Goal: Navigation & Orientation: Find specific page/section

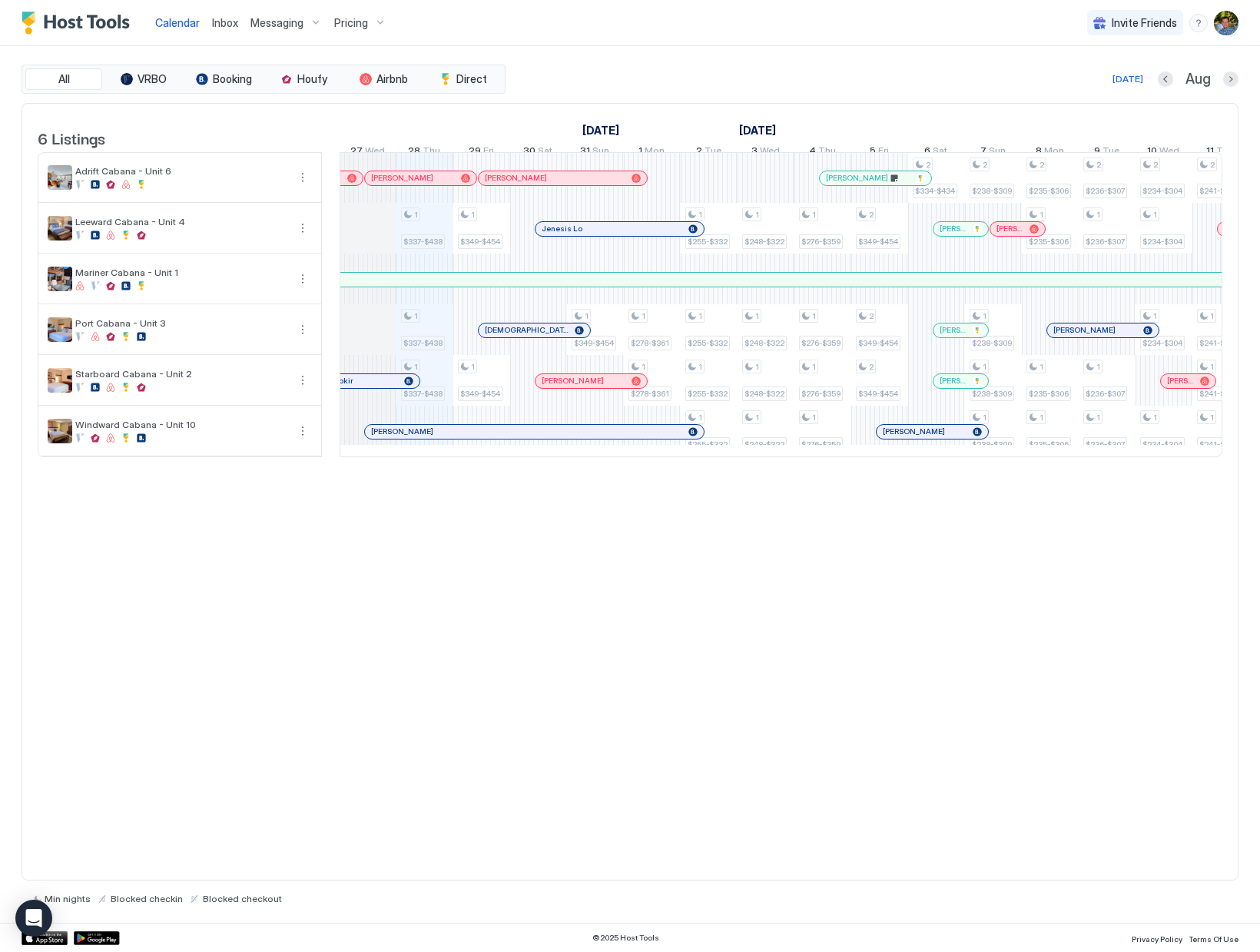
scroll to position [0, 854]
click at [218, 25] on span "Inbox" at bounding box center [225, 23] width 26 height 13
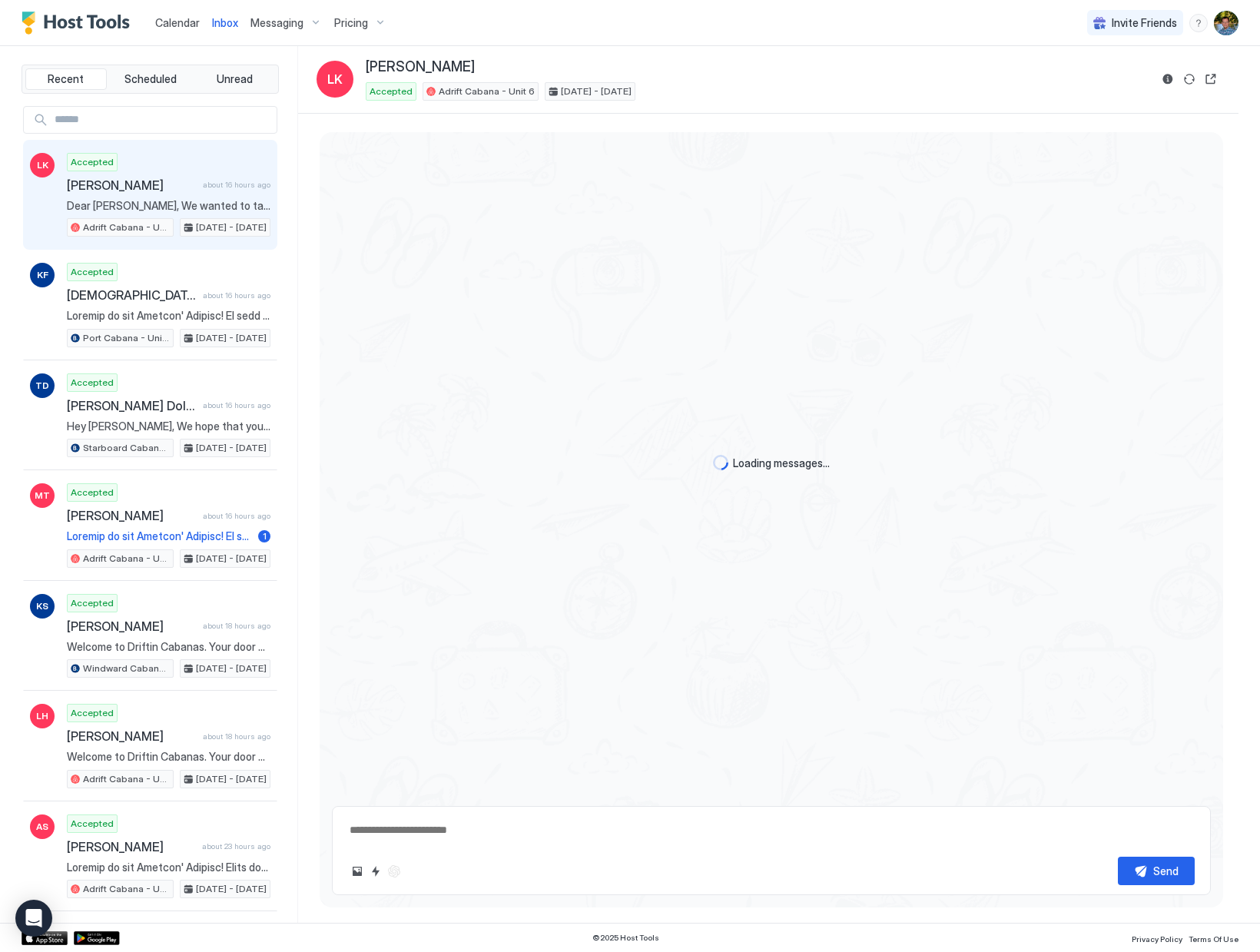
scroll to position [1554, 0]
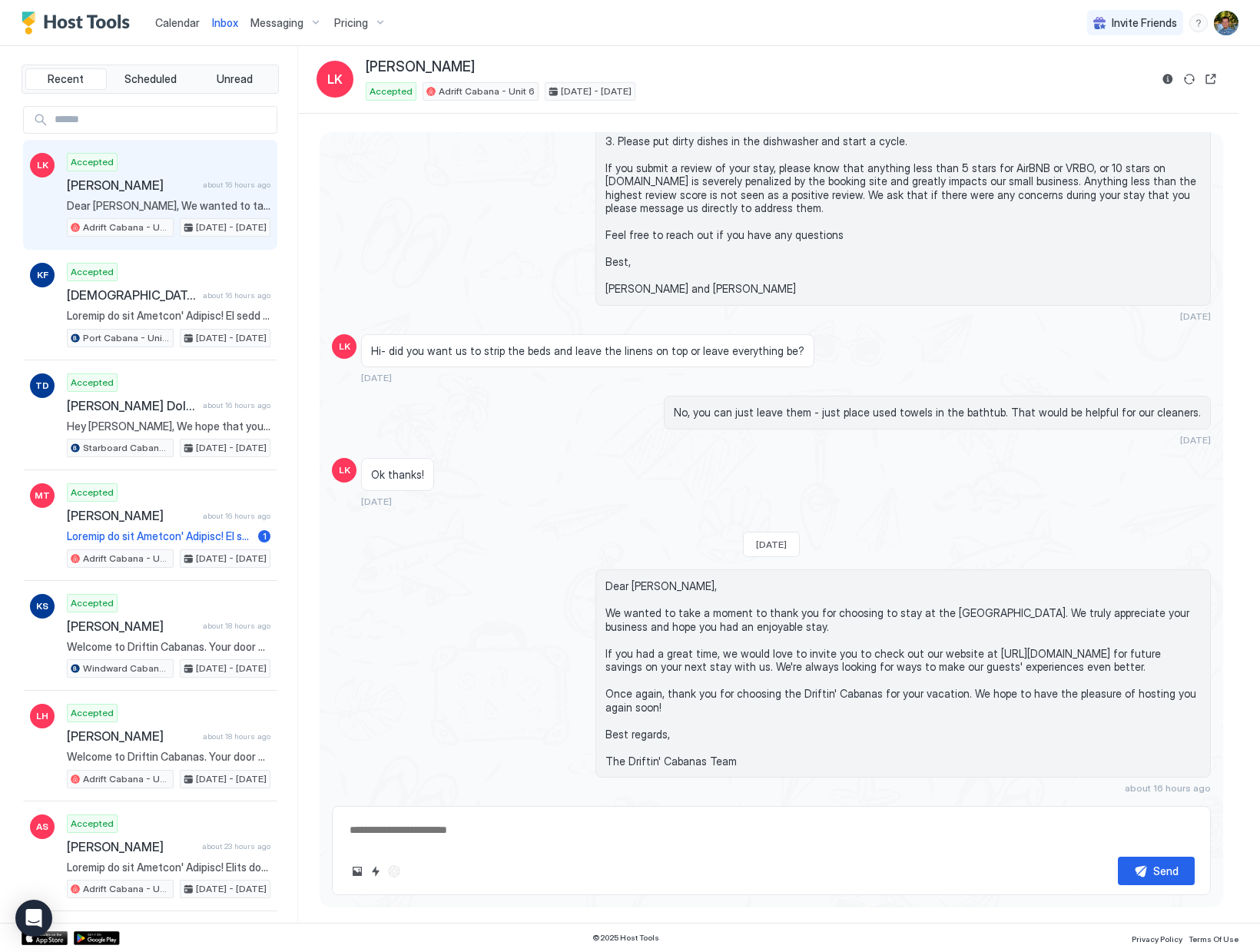
click at [183, 25] on span "Calendar" at bounding box center [178, 23] width 45 height 13
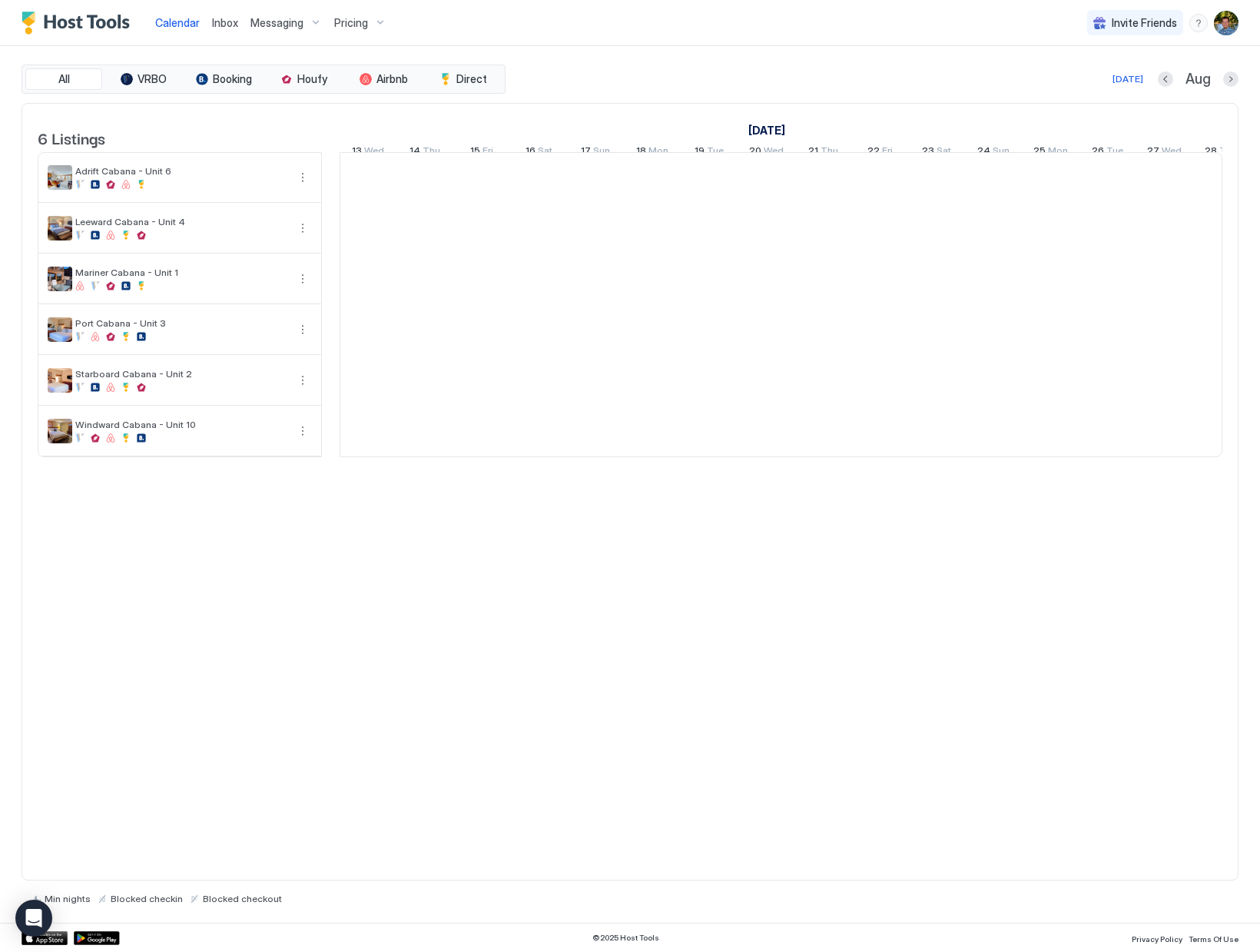
scroll to position [0, 854]
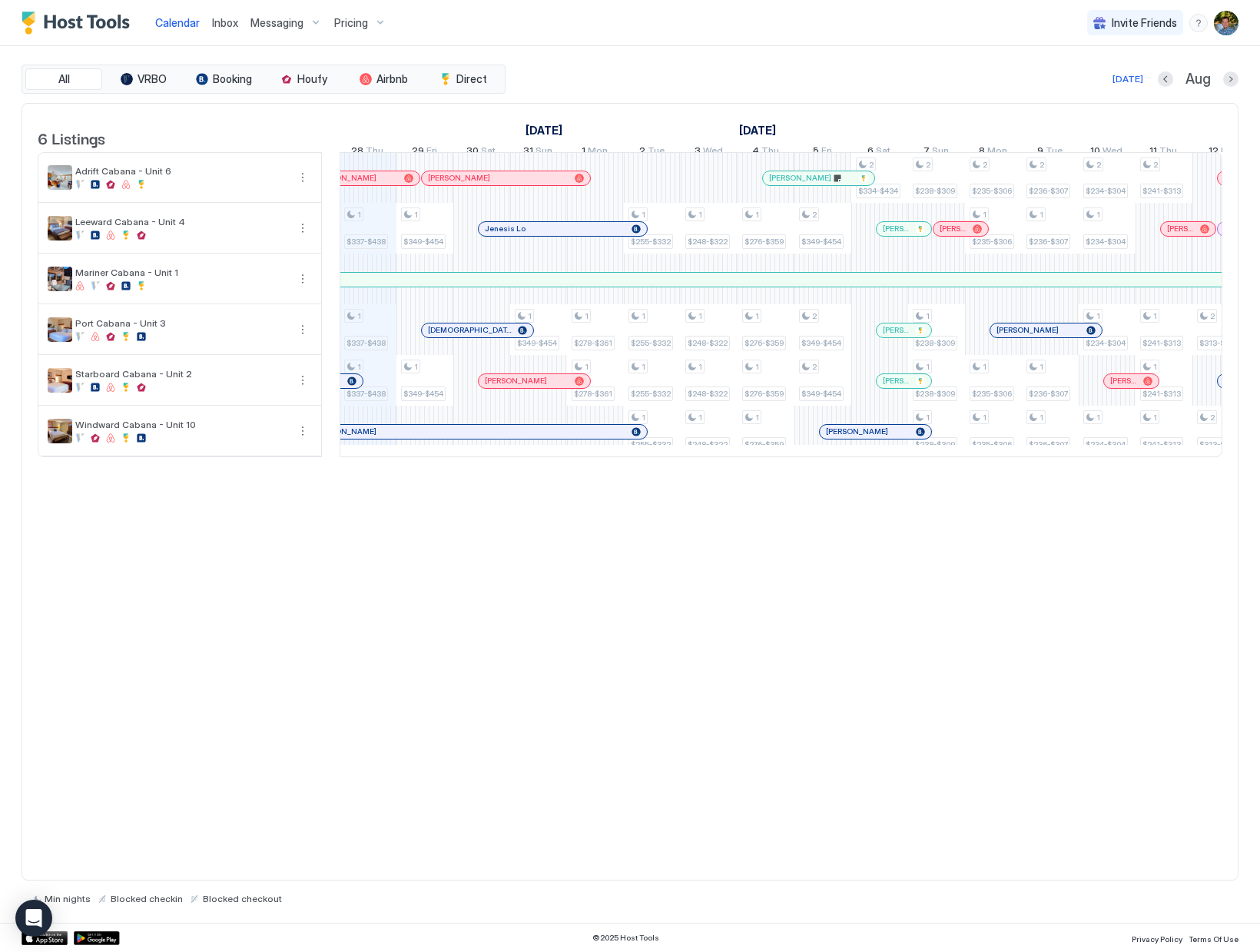
click at [612, 695] on div "6 Listings [DATE] [DATE] [DATE] 13 Wed 14 Thu 15 Fri 16 Sat 17 Sun 18 Mon 19 Tu…" at bounding box center [630, 492] width 1217 height 779
click at [592, 649] on div "6 Listings [DATE] [DATE] [DATE] 13 Wed 14 Thu 15 Fri 16 Sat 17 Sun 18 Mon 19 Tu…" at bounding box center [630, 492] width 1217 height 779
click at [401, 625] on div "6 Listings [DATE] [DATE] [DATE] 13 Wed 14 Thu 15 Fri 16 Sat 17 Sun 18 Mon 19 Tu…" at bounding box center [630, 492] width 1217 height 779
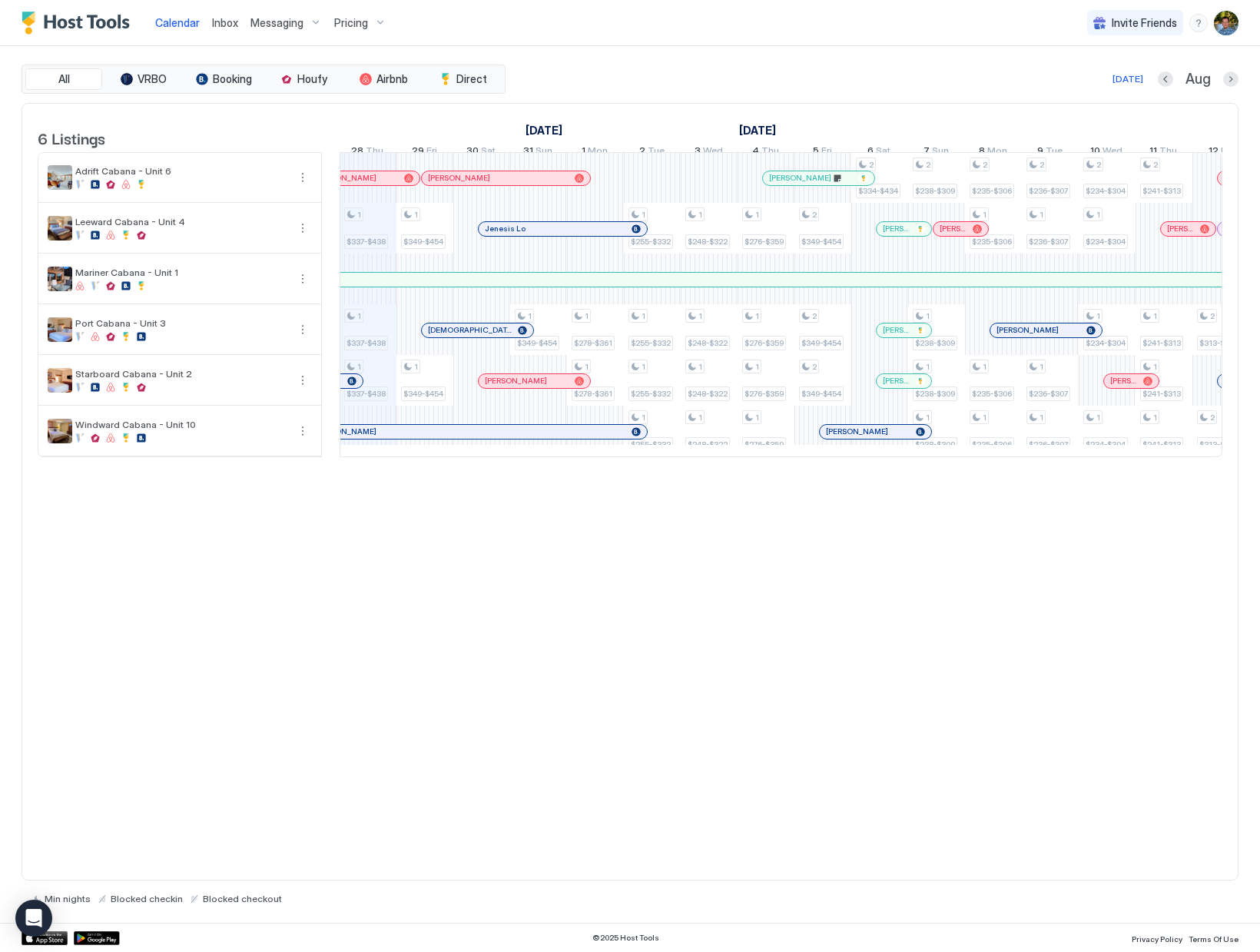
click at [448, 616] on div "6 Listings [DATE] [DATE] [DATE] 13 Wed 14 Thu 15 Fri 16 Sat 17 Sun 18 Mon 19 Tu…" at bounding box center [630, 492] width 1217 height 779
click at [703, 583] on div "6 Listings [DATE] [DATE] [DATE] 13 Wed 14 Thu 15 Fri 16 Sat 17 Sun 18 Mon 19 Tu…" at bounding box center [630, 492] width 1217 height 779
click at [494, 473] on div "6 Listings [DATE] [DATE] [DATE] 13 Wed 14 Thu 15 Fri 16 Sat 17 Sun 18 Mon 19 Tu…" at bounding box center [630, 288] width 1215 height 370
click at [1144, 78] on div "[DATE]" at bounding box center [1128, 79] width 31 height 14
click at [777, 81] on div "[DATE] Aug" at bounding box center [873, 79] width 730 height 19
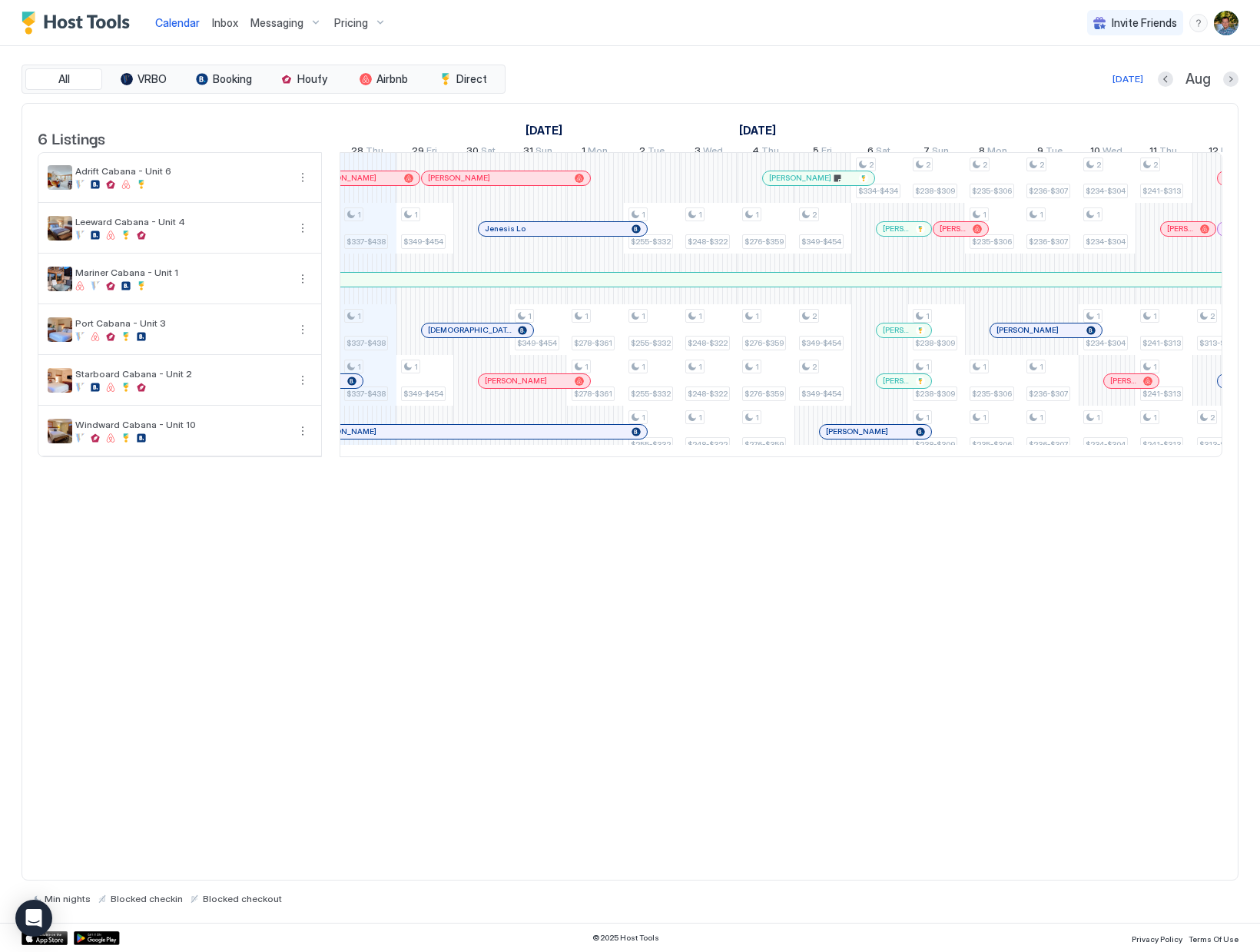
click at [367, 553] on div "6 Listings [DATE] [DATE] [DATE] 13 Wed 14 Thu 15 Fri 16 Sat 17 Sun 18 Mon 19 Tu…" at bounding box center [630, 492] width 1217 height 779
click at [425, 438] on div at bounding box center [424, 432] width 12 height 12
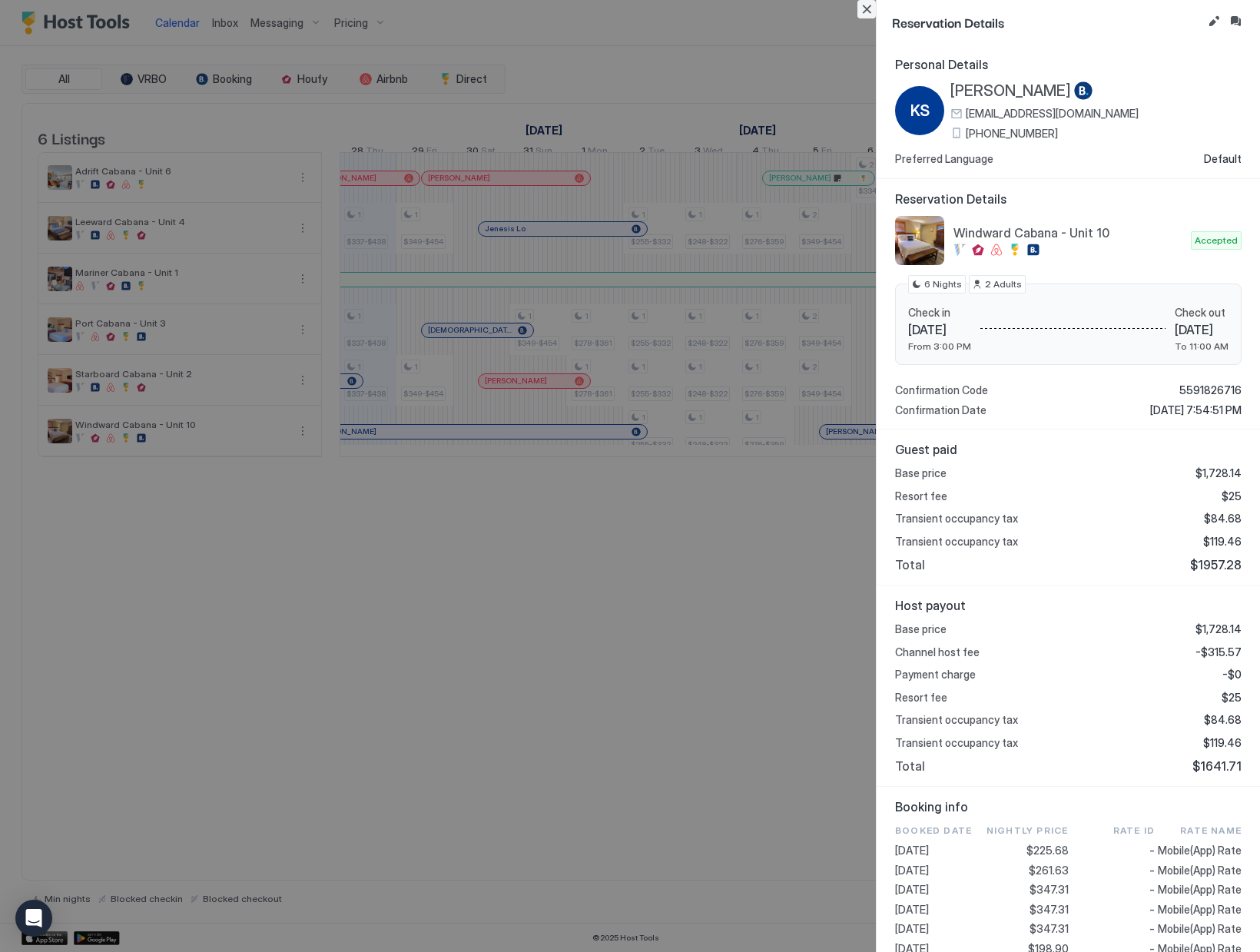
click at [870, 7] on button "Close" at bounding box center [867, 9] width 19 height 19
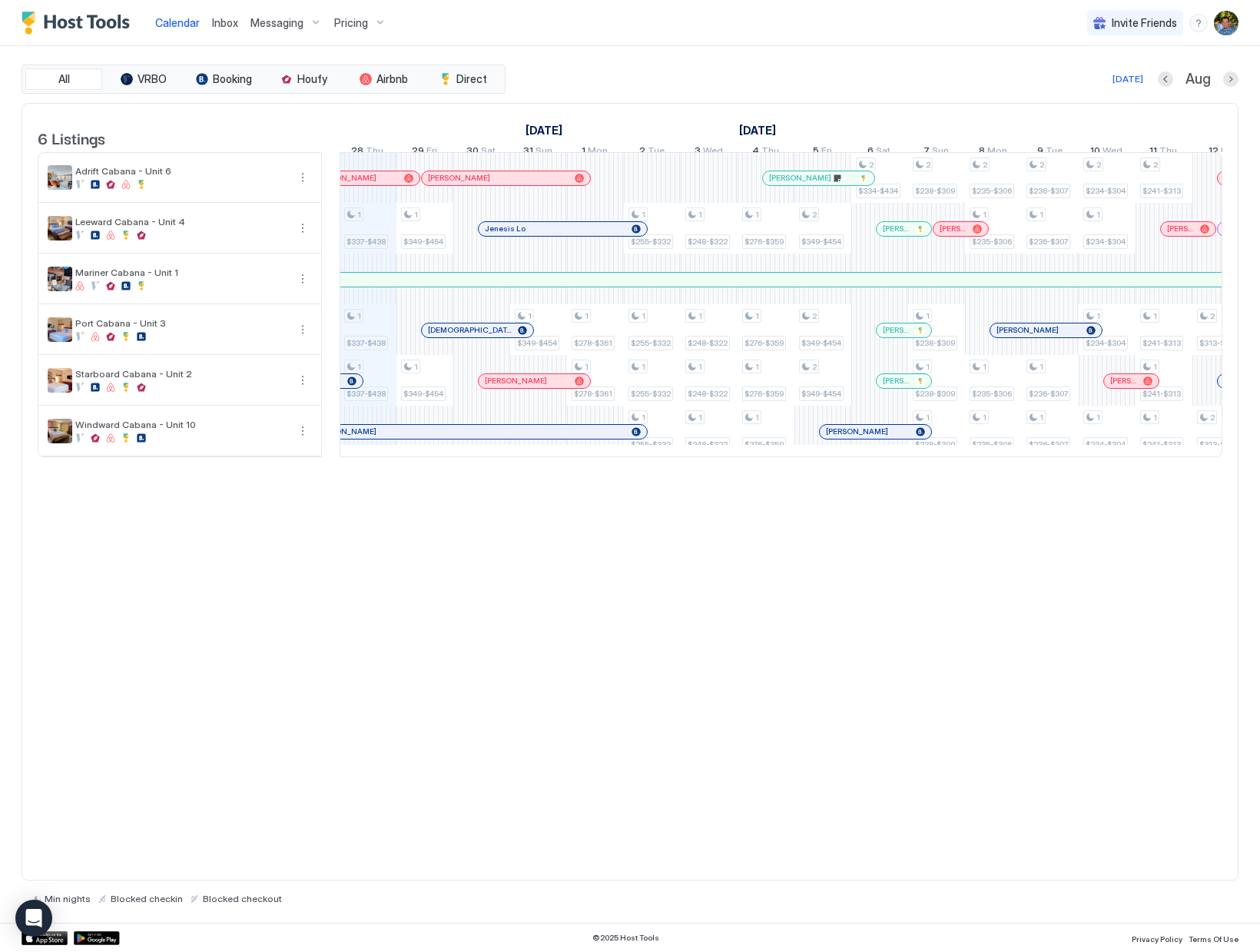
click at [665, 584] on div "6 Listings [DATE] [DATE] [DATE] 13 Wed 14 Thu 15 Fri 16 Sat 17 Sun 18 Mon 19 Tu…" at bounding box center [630, 492] width 1217 height 779
click at [951, 235] on div at bounding box center [950, 229] width 12 height 12
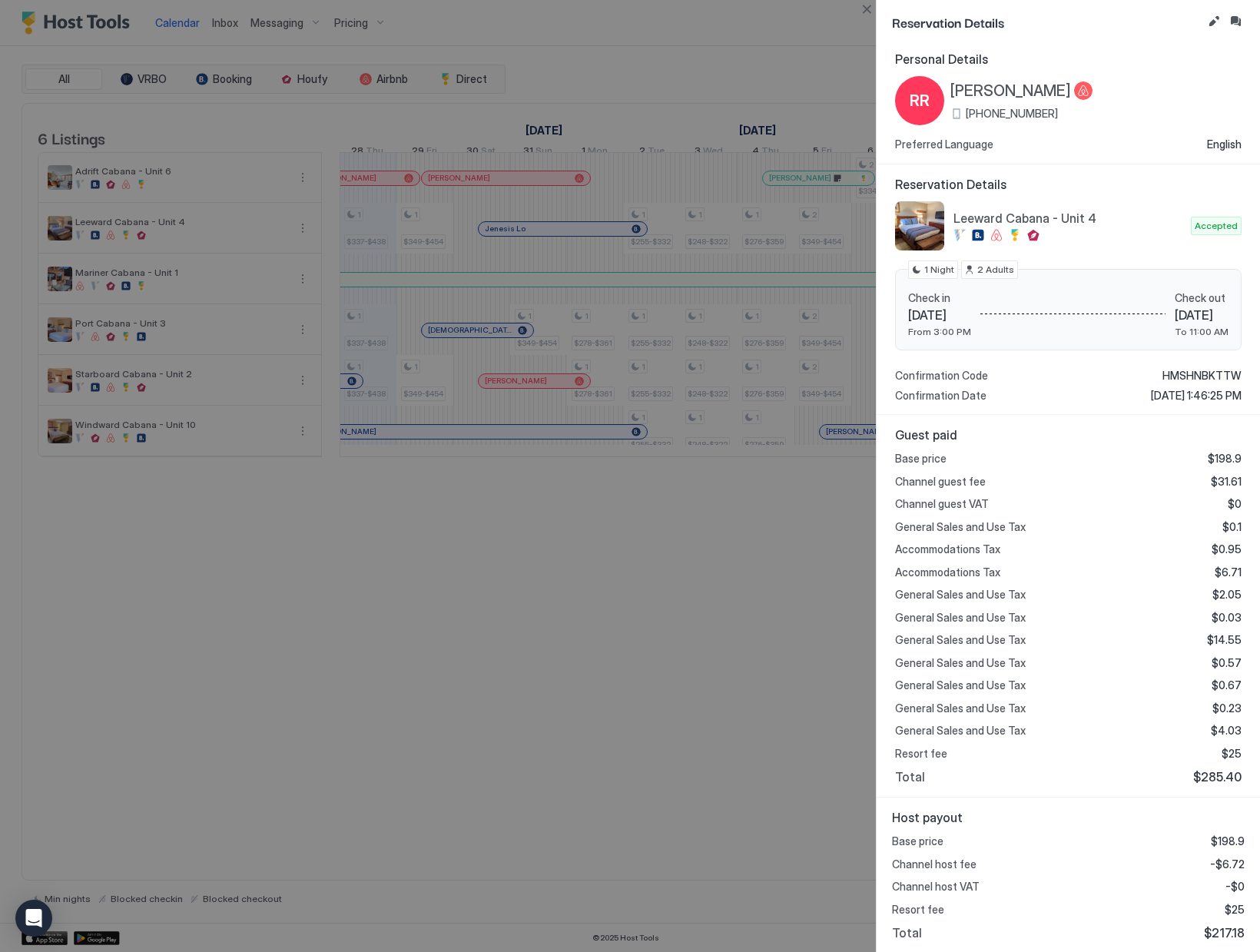
scroll to position [7, 0]
click at [866, 4] on button "Close" at bounding box center [867, 9] width 19 height 19
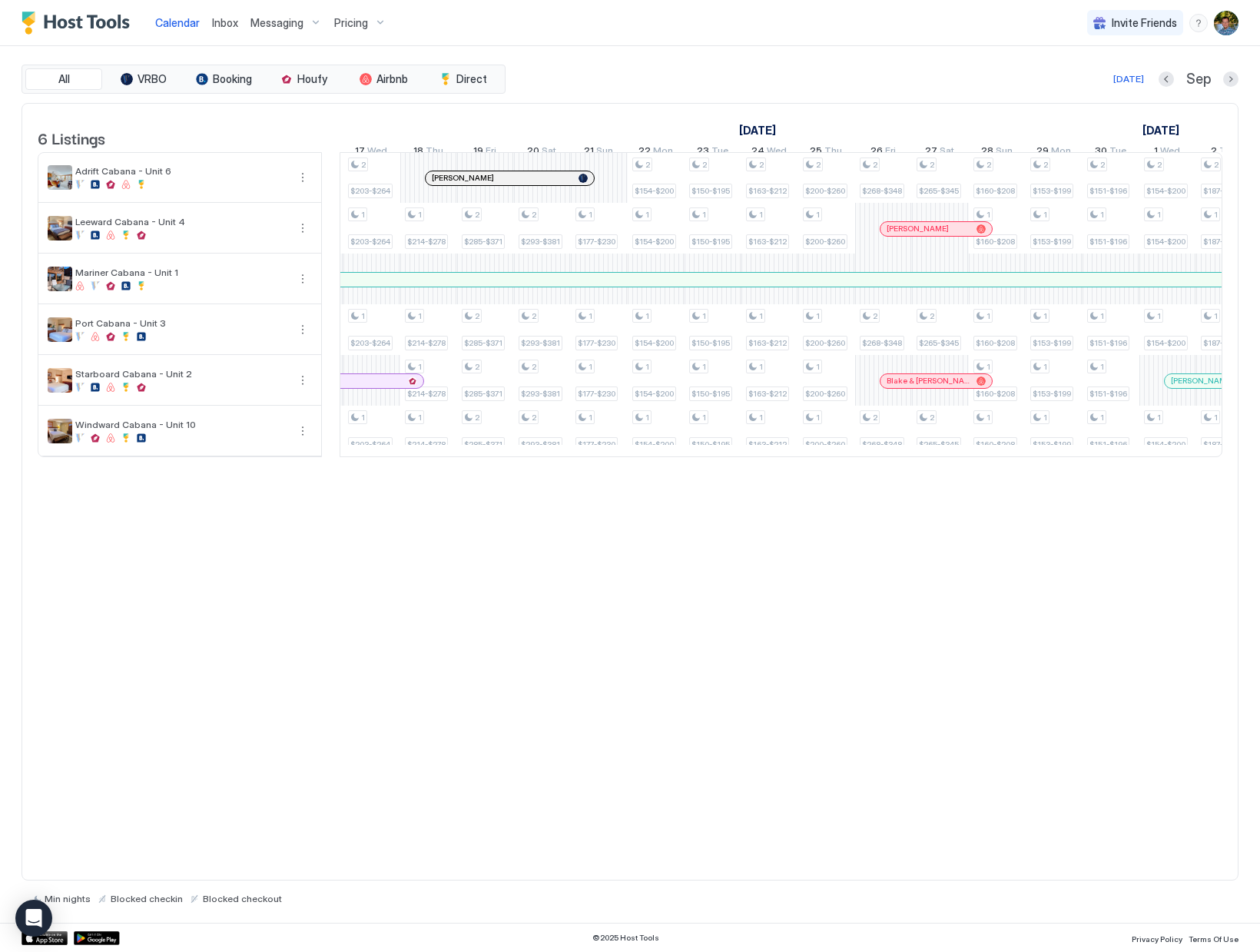
scroll to position [0, 1999]
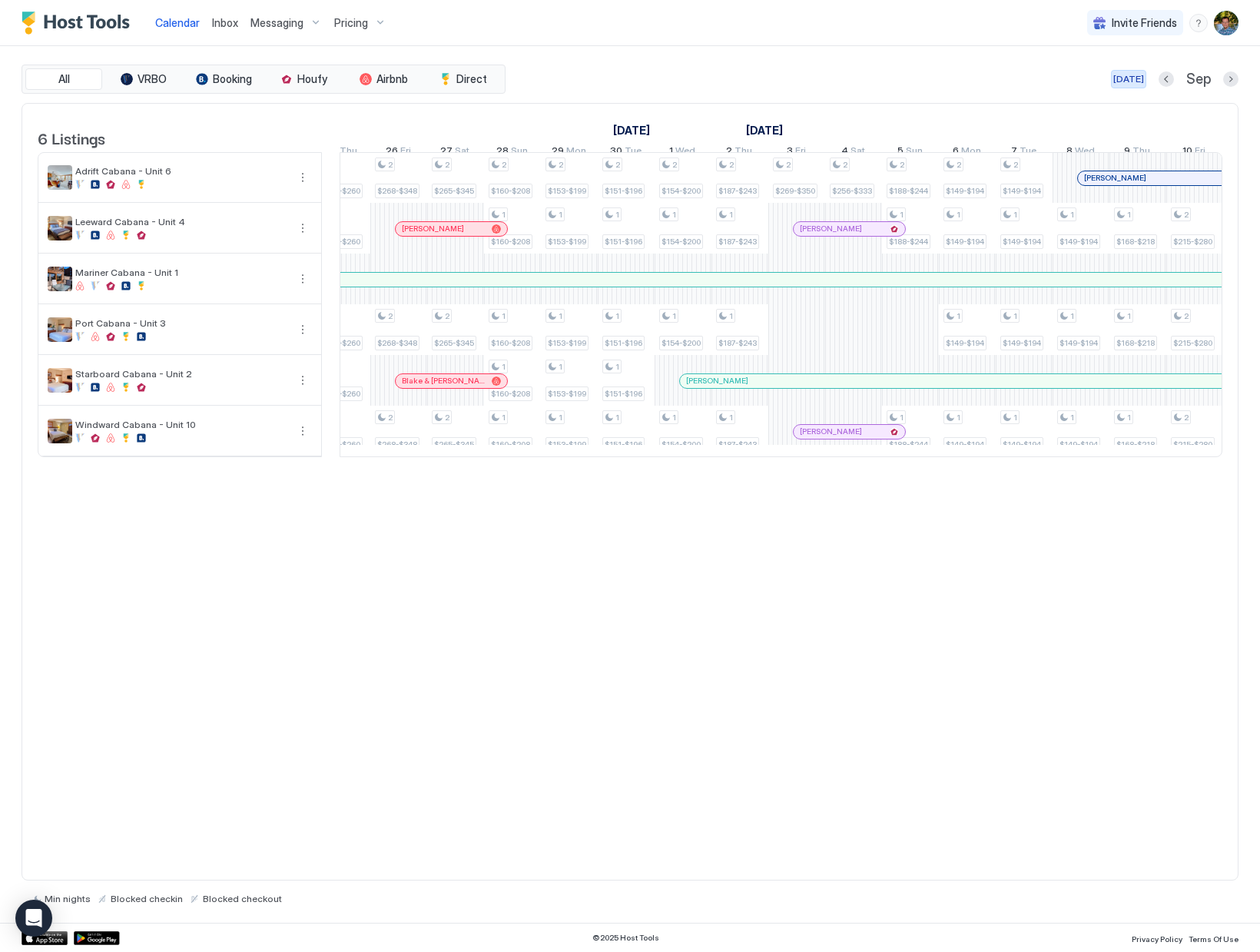
click at [1129, 88] on button "[DATE]" at bounding box center [1128, 79] width 35 height 19
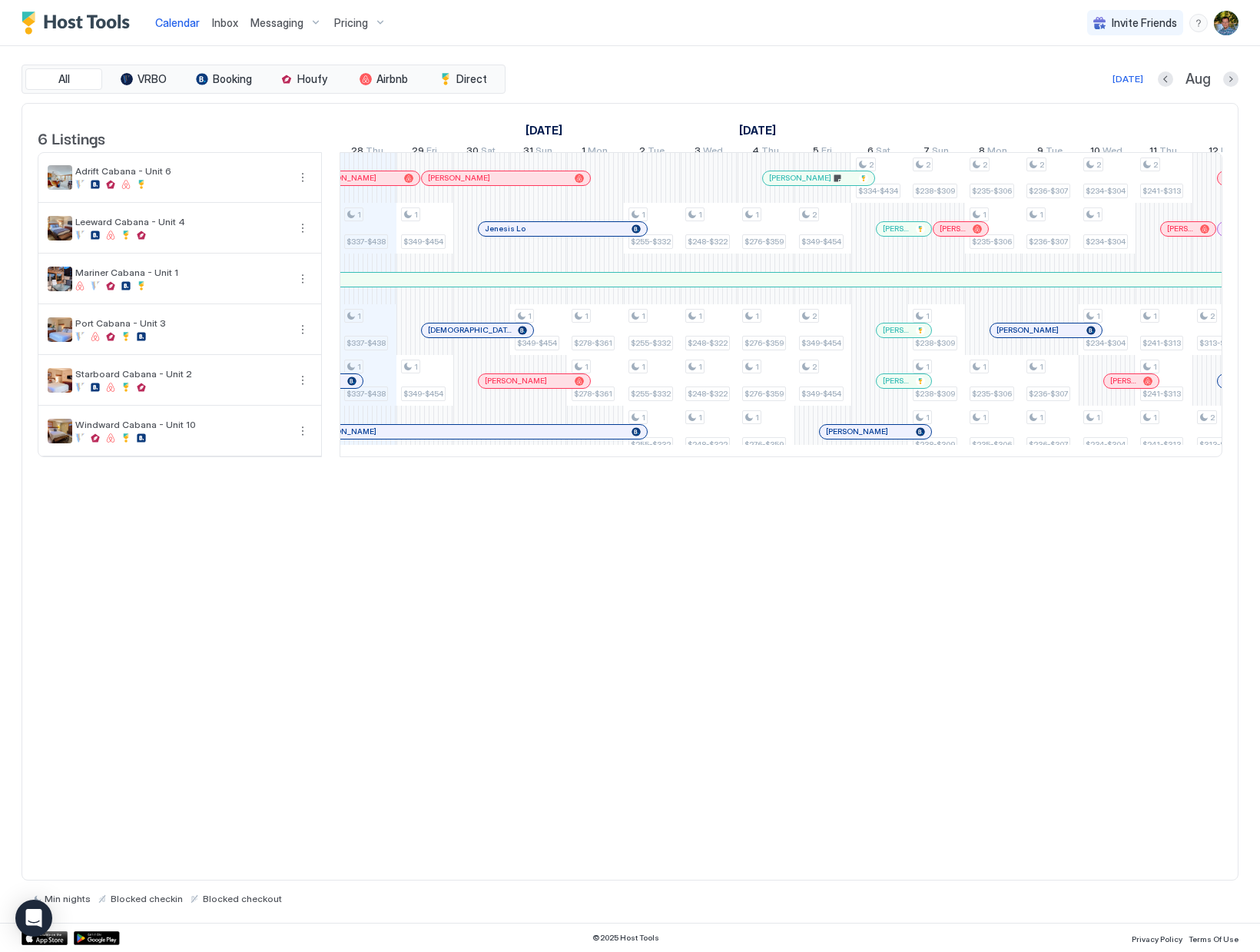
click at [929, 577] on div "6 Listings [DATE] [DATE] [DATE] 13 Wed 14 Thu 15 Fri 16 Sat 17 Sun 18 Mon 19 Tu…" at bounding box center [630, 492] width 1217 height 779
